Goal: Task Accomplishment & Management: Use online tool/utility

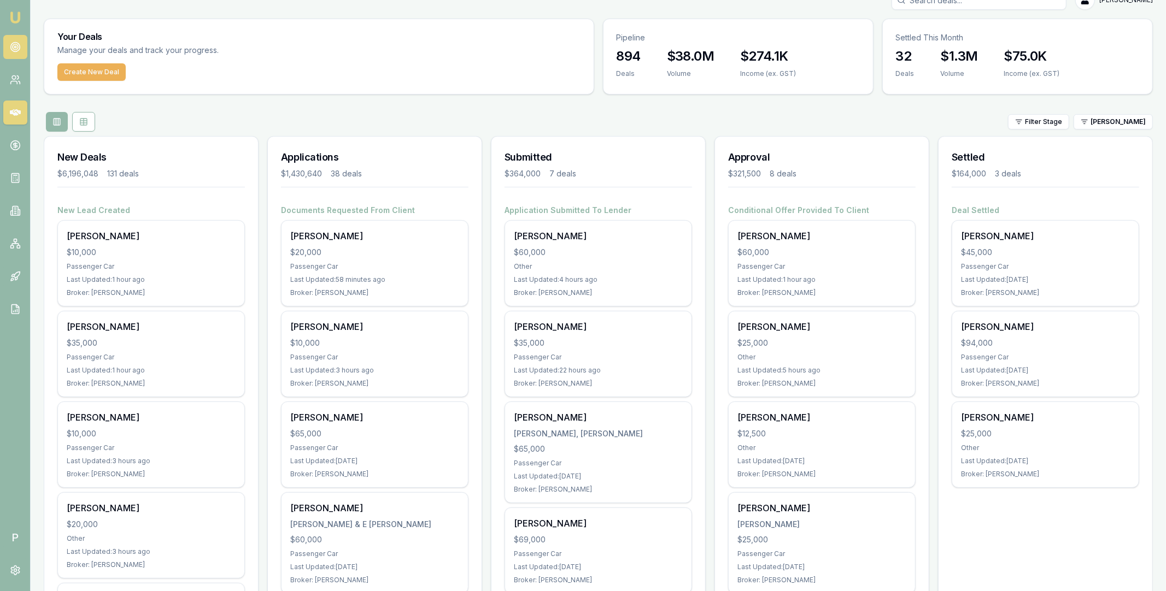
click at [21, 54] on link at bounding box center [15, 47] width 24 height 24
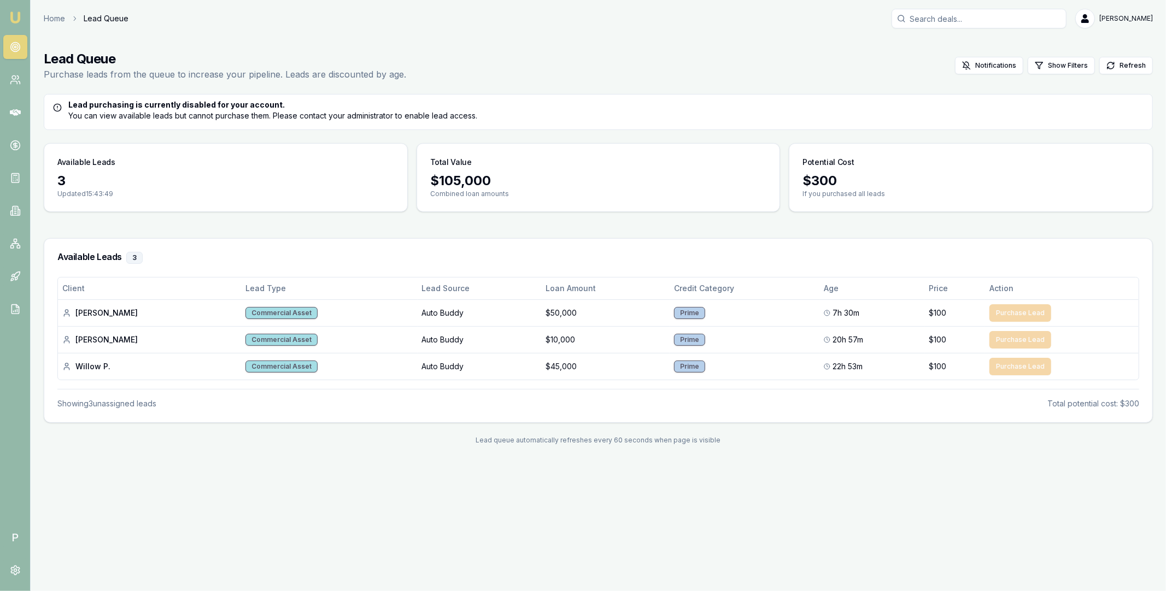
click at [358, 253] on h3 "Available Leads 3" at bounding box center [598, 258] width 1082 height 12
click at [15, 113] on icon at bounding box center [15, 112] width 11 height 7
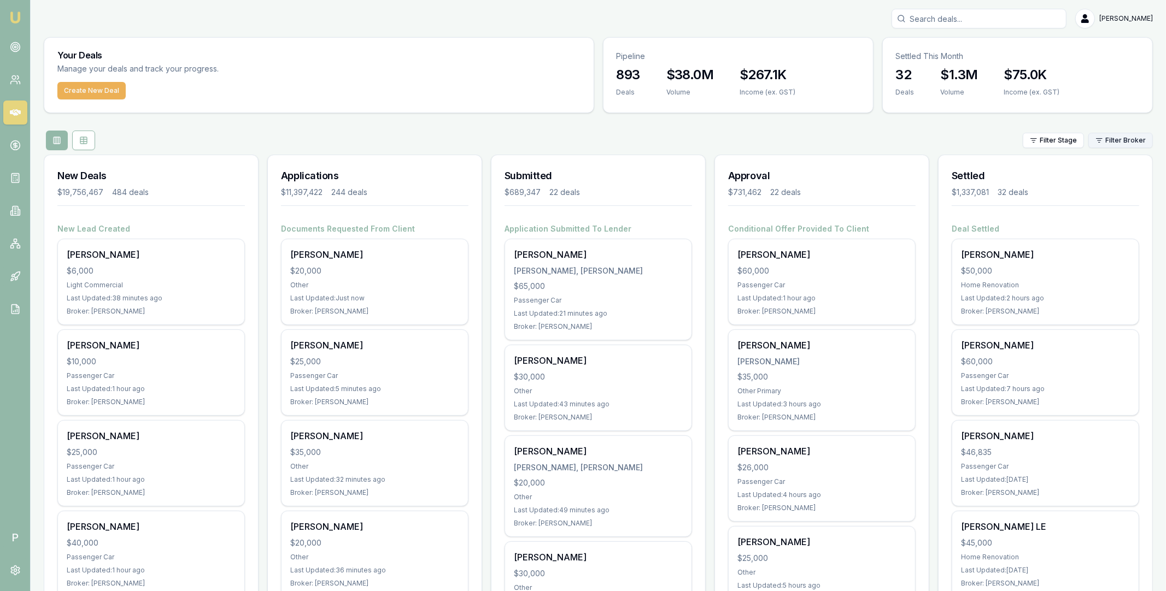
click at [1120, 140] on html "Emu Broker P Matt Leeburn Toggle Menu Your Deals Manage your deals and track yo…" at bounding box center [583, 295] width 1166 height 591
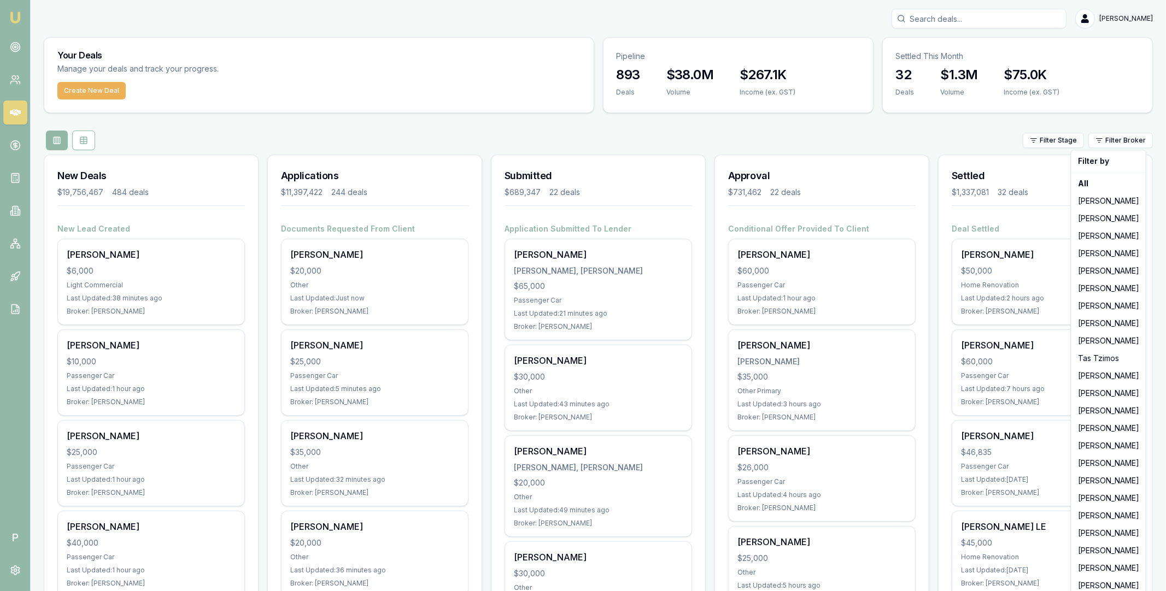
click at [115, 149] on html "Emu Broker P Matt Leeburn Toggle Menu Your Deals Manage your deals and track yo…" at bounding box center [583, 295] width 1166 height 591
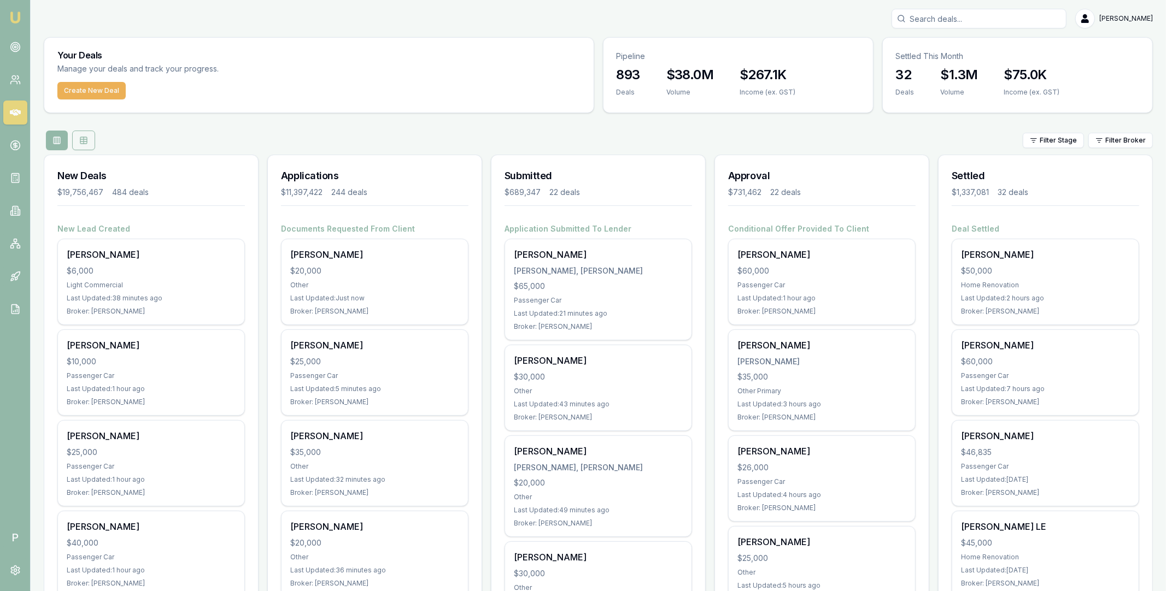
click at [82, 142] on icon at bounding box center [83, 142] width 7 height 0
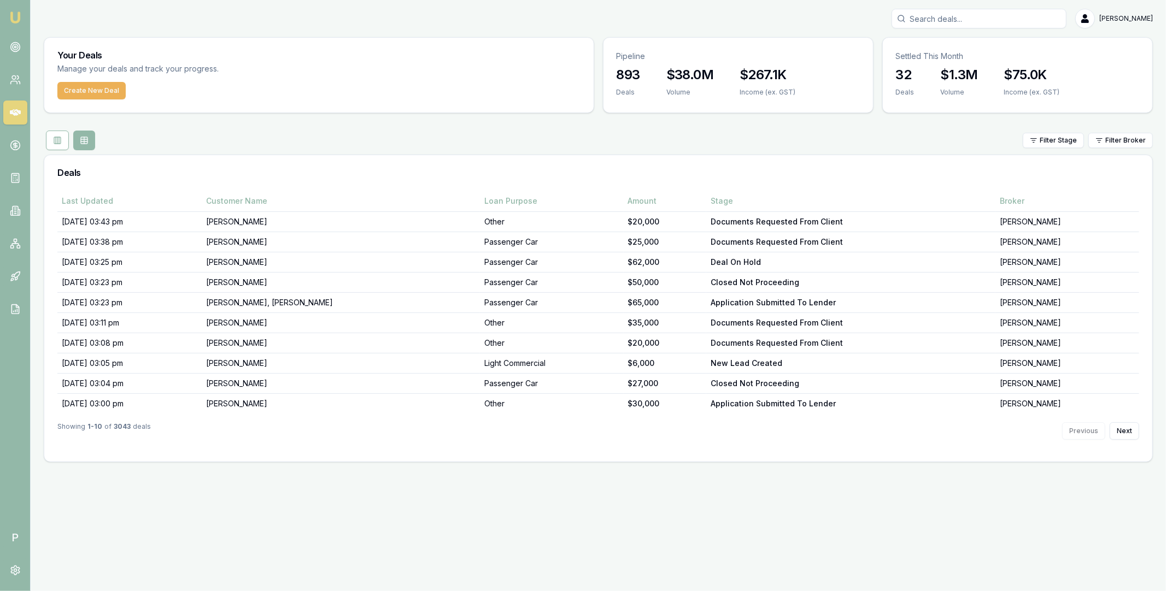
click at [13, 114] on icon at bounding box center [15, 112] width 11 height 7
click at [13, 570] on icon at bounding box center [15, 570] width 11 height 11
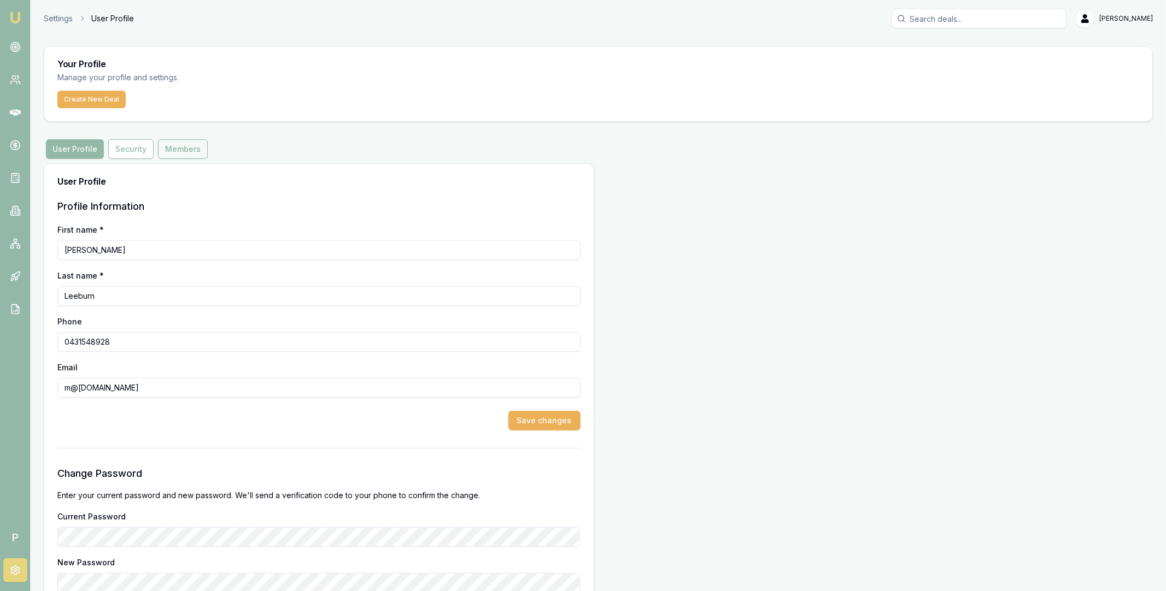
click at [169, 156] on button "Members" at bounding box center [183, 149] width 50 height 20
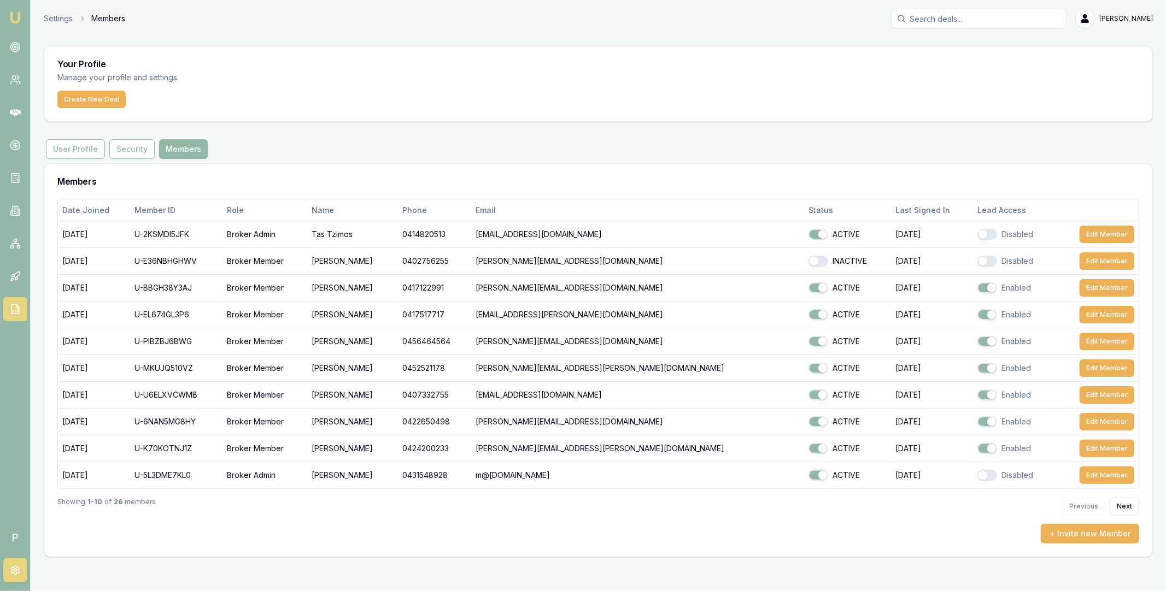
click at [14, 312] on icon at bounding box center [15, 309] width 11 height 11
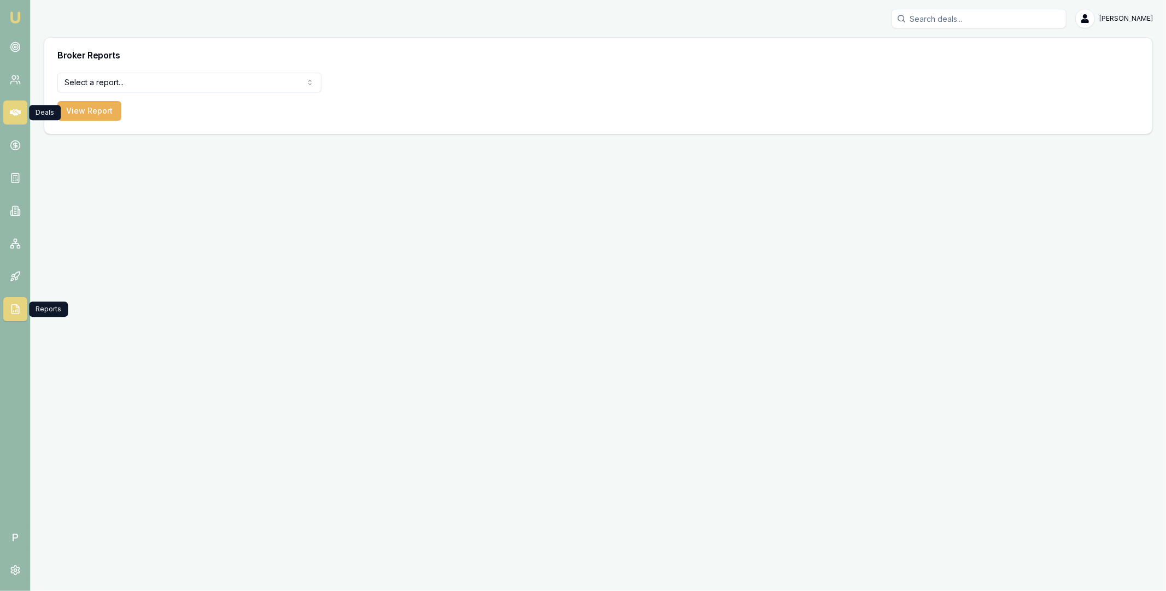
click at [19, 116] on icon at bounding box center [15, 112] width 11 height 11
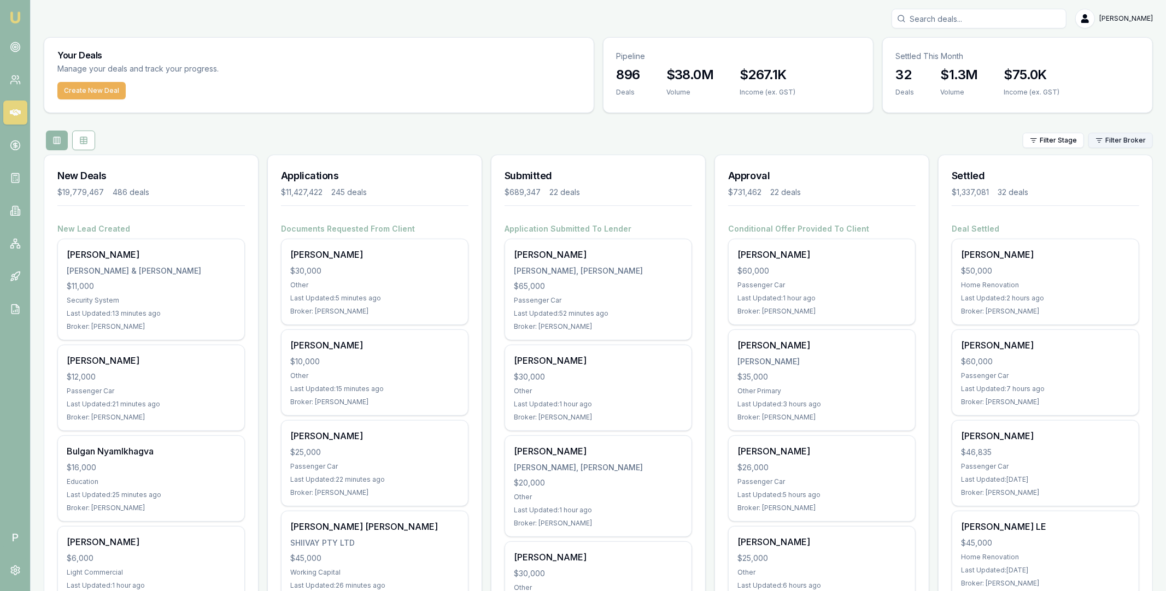
click at [1114, 140] on html "Emu Broker P Matt Leeburn Toggle Menu Your Deals Manage your deals and track yo…" at bounding box center [583, 295] width 1166 height 591
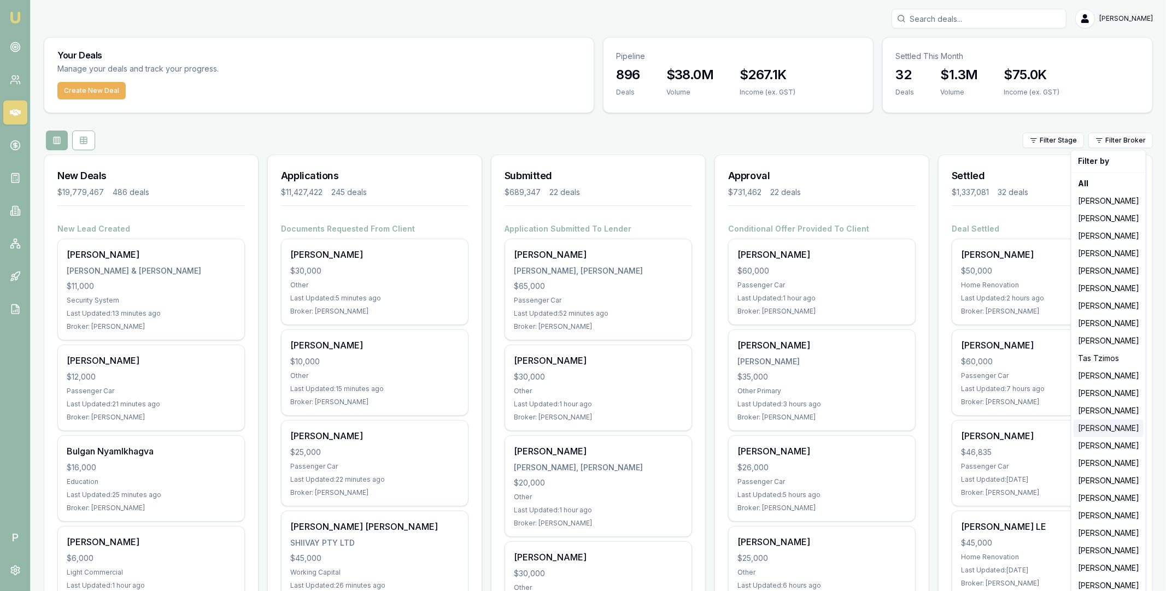
click at [1101, 430] on div "[PERSON_NAME]" at bounding box center [1109, 428] width 70 height 17
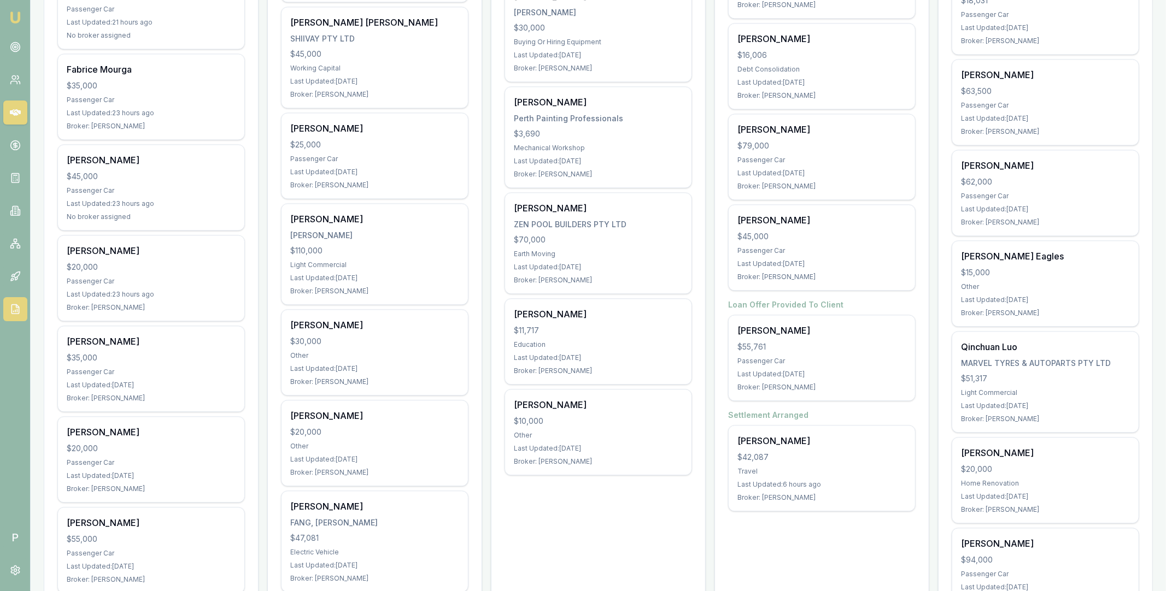
click at [17, 317] on link at bounding box center [15, 309] width 24 height 24
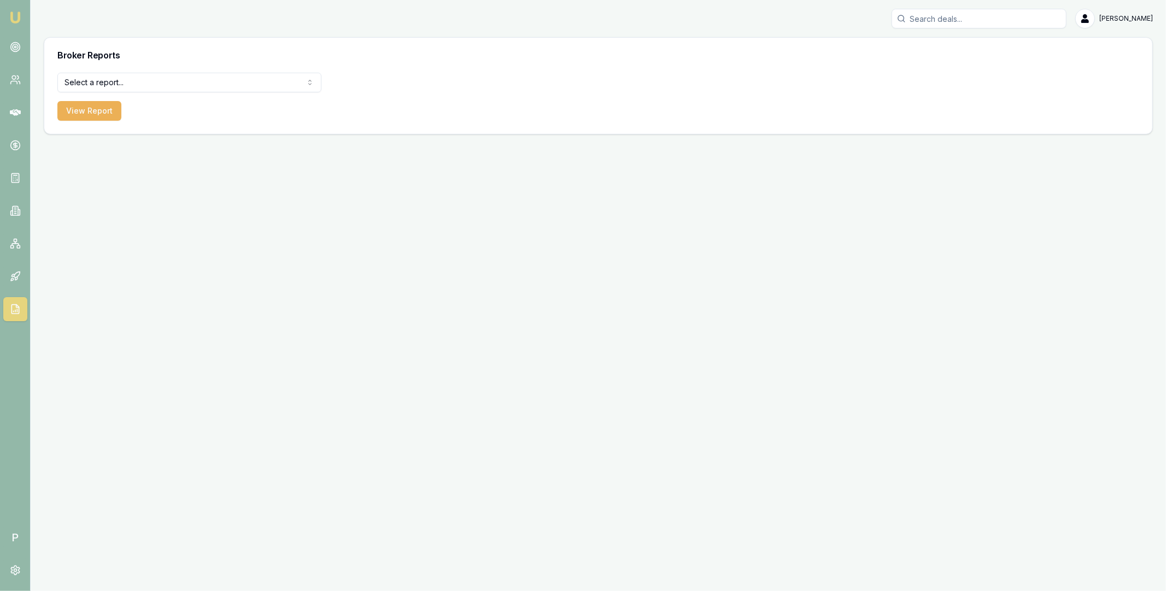
click at [145, 84] on html "Emu Broker P [PERSON_NAME] Toggle Menu Broker Reports Select a report... All De…" at bounding box center [583, 295] width 1166 height 591
click at [92, 109] on button "View Report" at bounding box center [89, 111] width 64 height 20
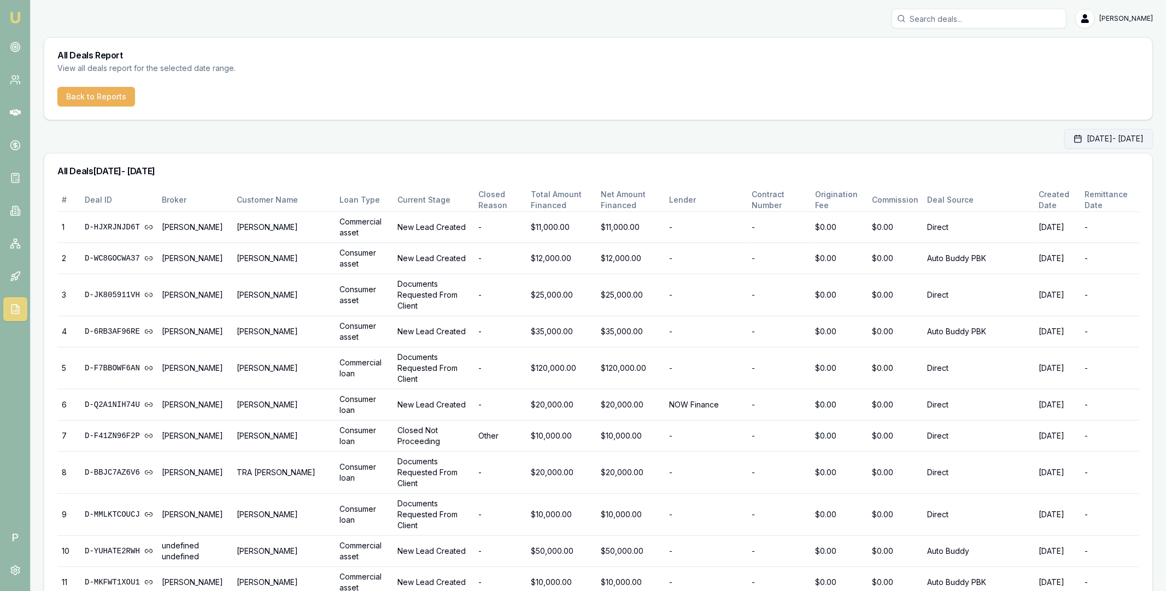
click at [1067, 137] on button "[DATE] - [DATE]" at bounding box center [1108, 139] width 89 height 20
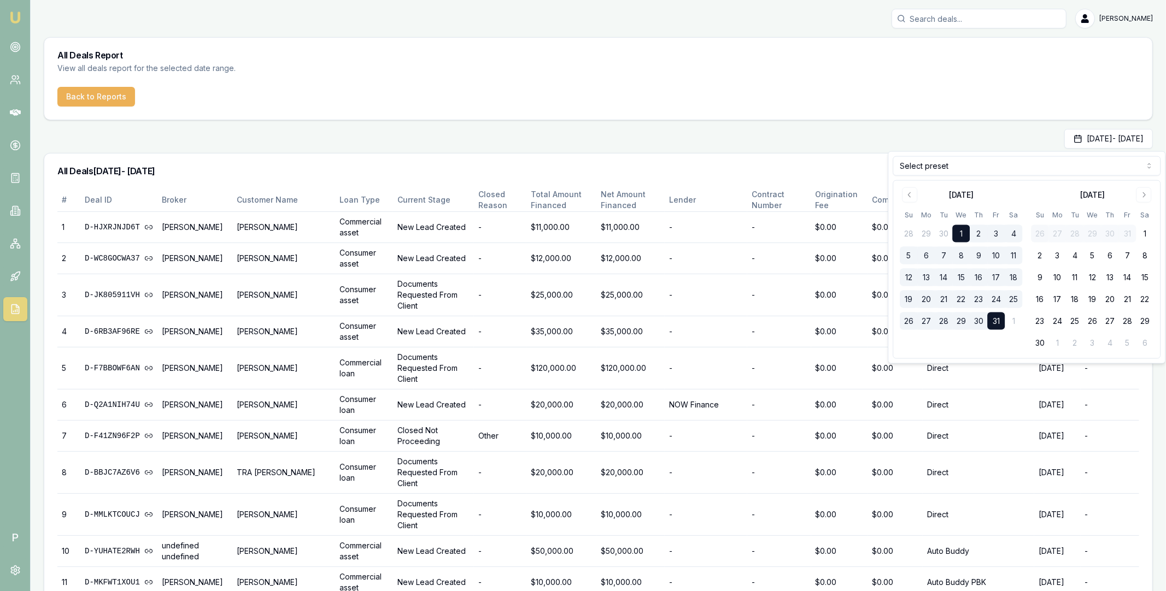
click at [951, 167] on html "Emu Broker P [PERSON_NAME] Toggle Menu All Deals Report View all deals report f…" at bounding box center [583, 295] width 1166 height 591
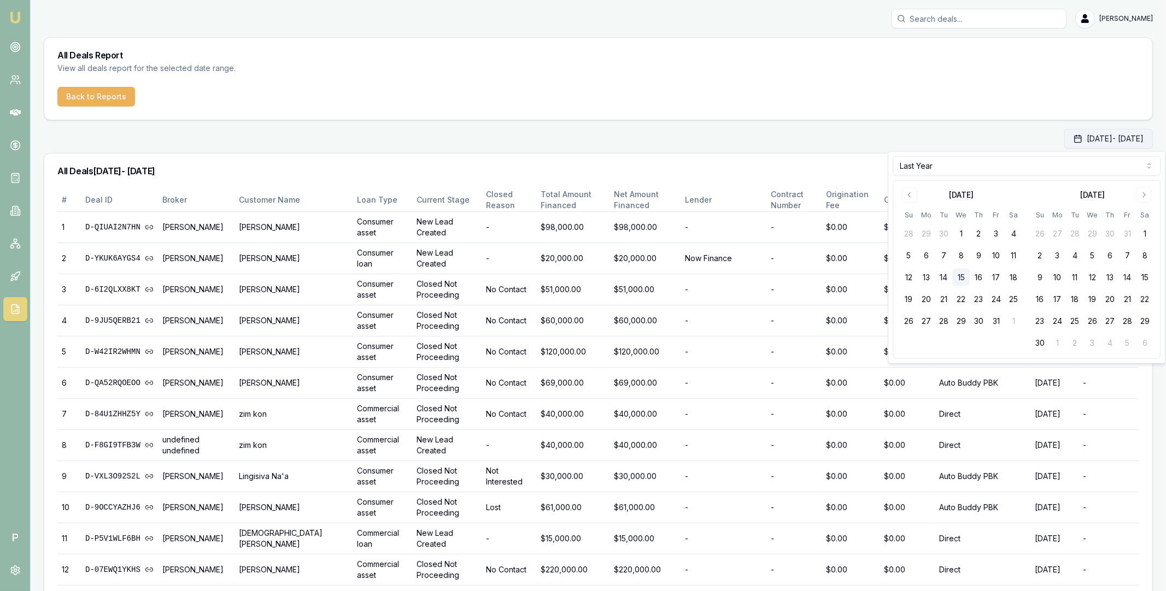
click at [1064, 145] on button "[DATE] - [DATE]" at bounding box center [1108, 139] width 89 height 20
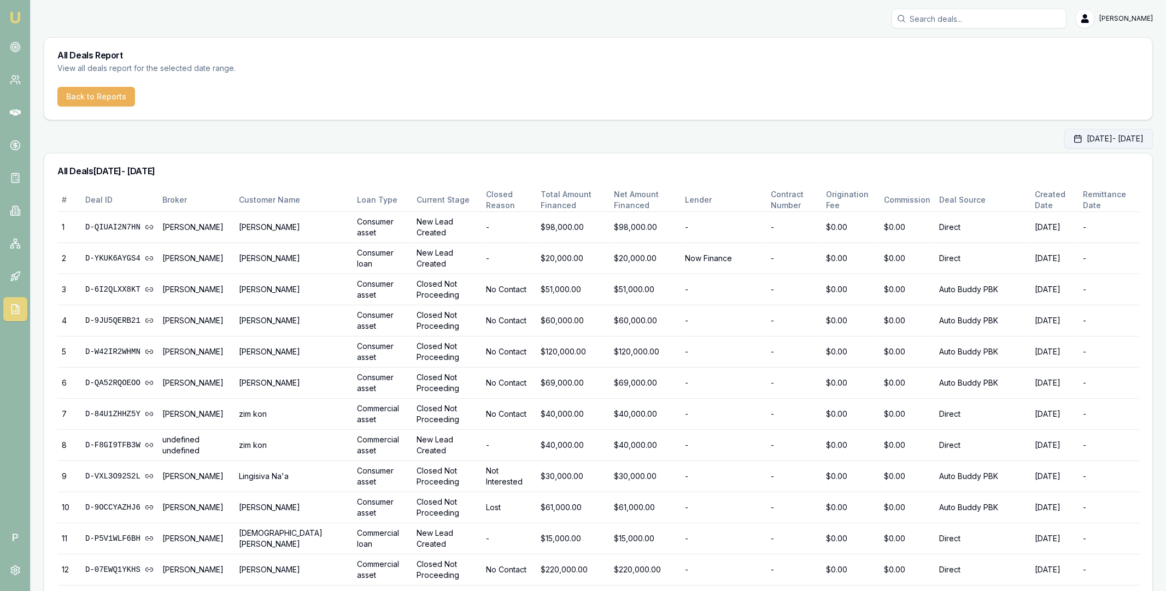
click at [1071, 142] on button "[DATE] - [DATE]" at bounding box center [1108, 139] width 89 height 20
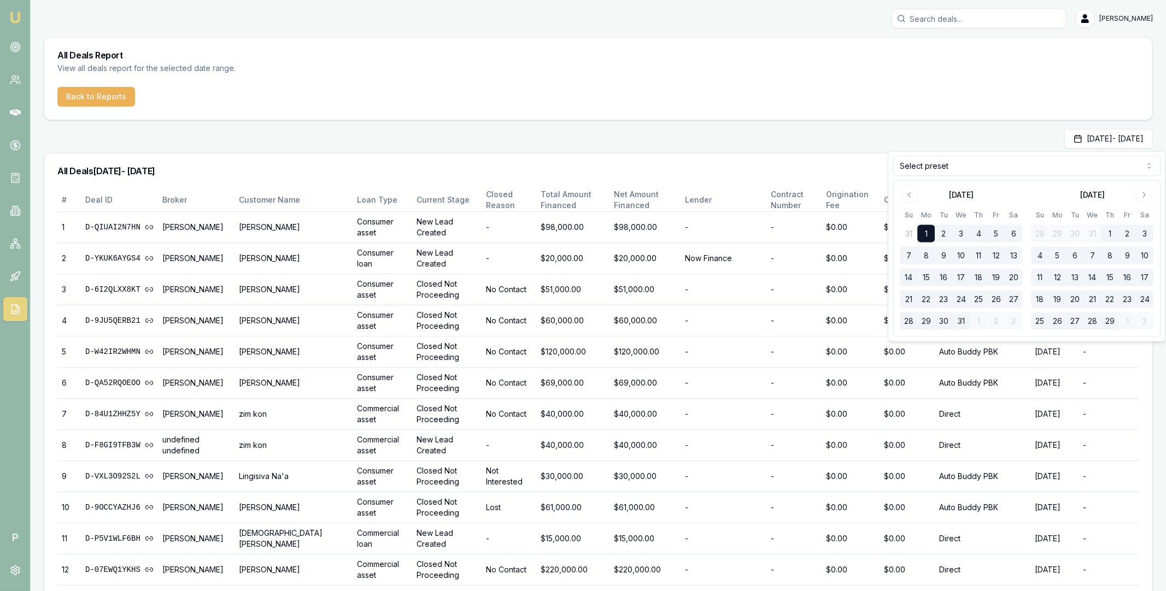
click at [1004, 173] on html "Emu Broker P [PERSON_NAME] Toggle Menu All Deals Report View all deals report f…" at bounding box center [583, 295] width 1166 height 591
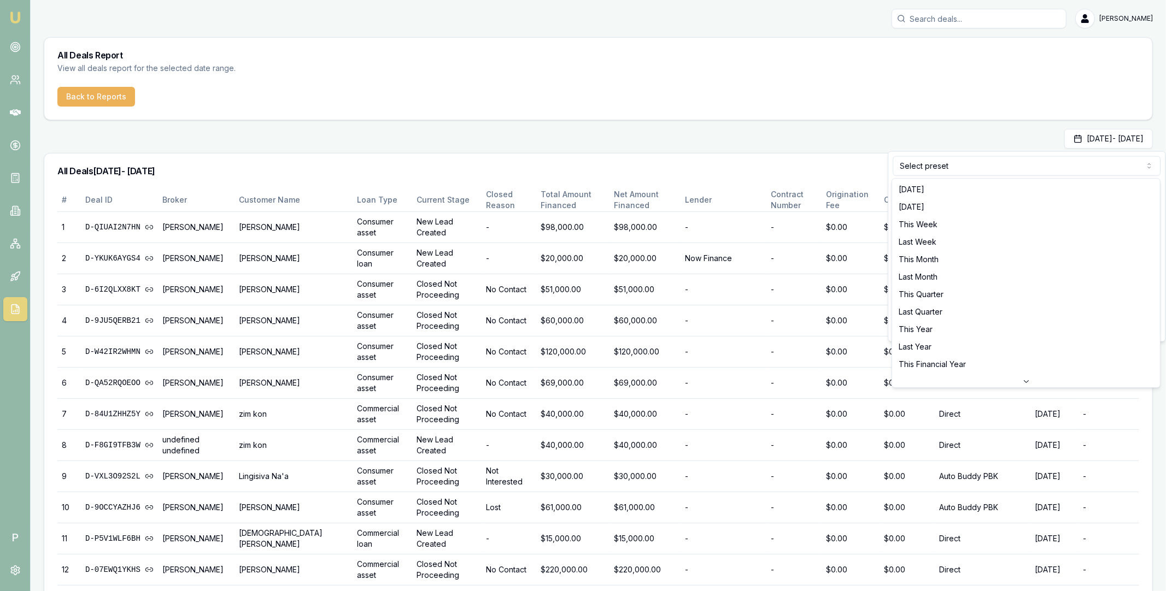
drag, startPoint x: 924, startPoint y: 331, endPoint x: 921, endPoint y: 135, distance: 196.3
click at [920, 328] on button "29" at bounding box center [925, 321] width 17 height 17
click at [929, 138] on div "[DATE] - [DATE]" at bounding box center [598, 139] width 1109 height 20
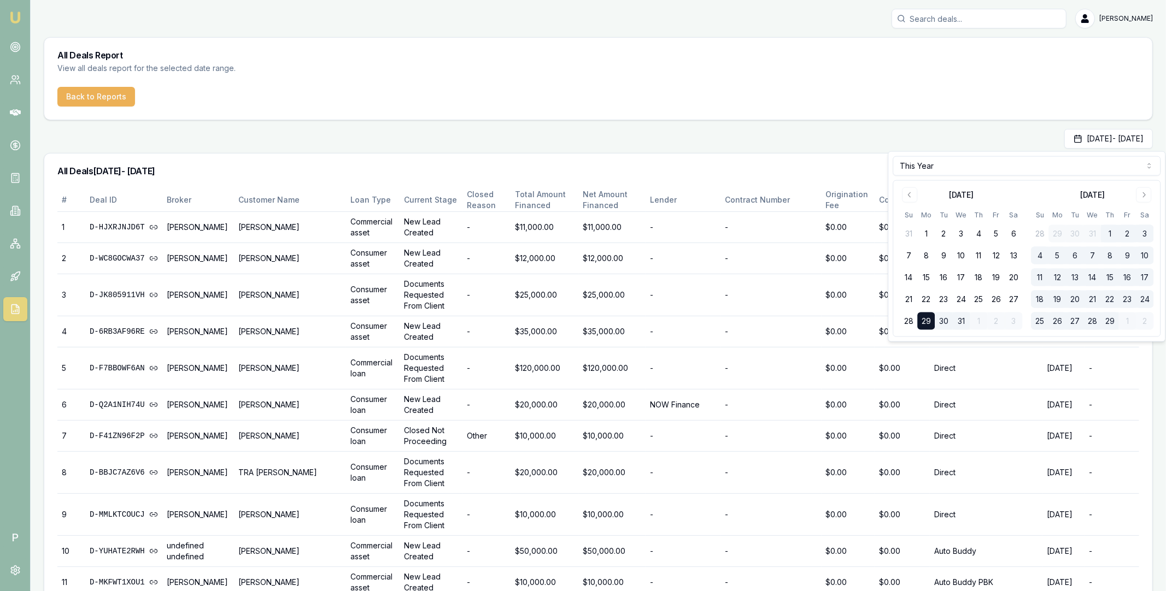
click at [920, 133] on div "[DATE] - [DATE]" at bounding box center [598, 139] width 1109 height 20
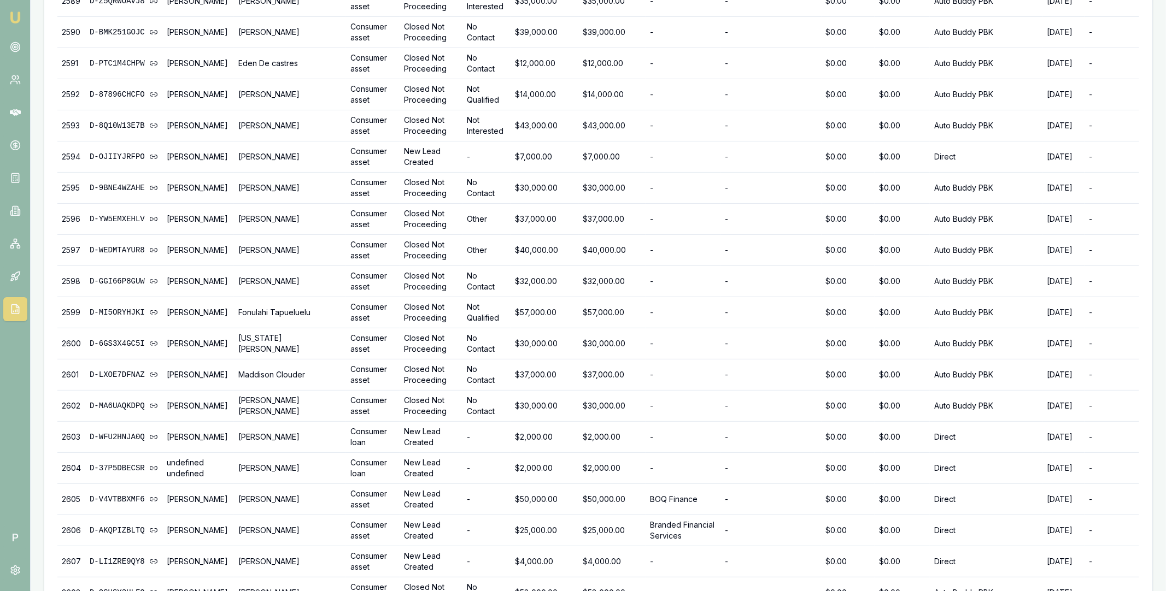
scroll to position [97911, 0]
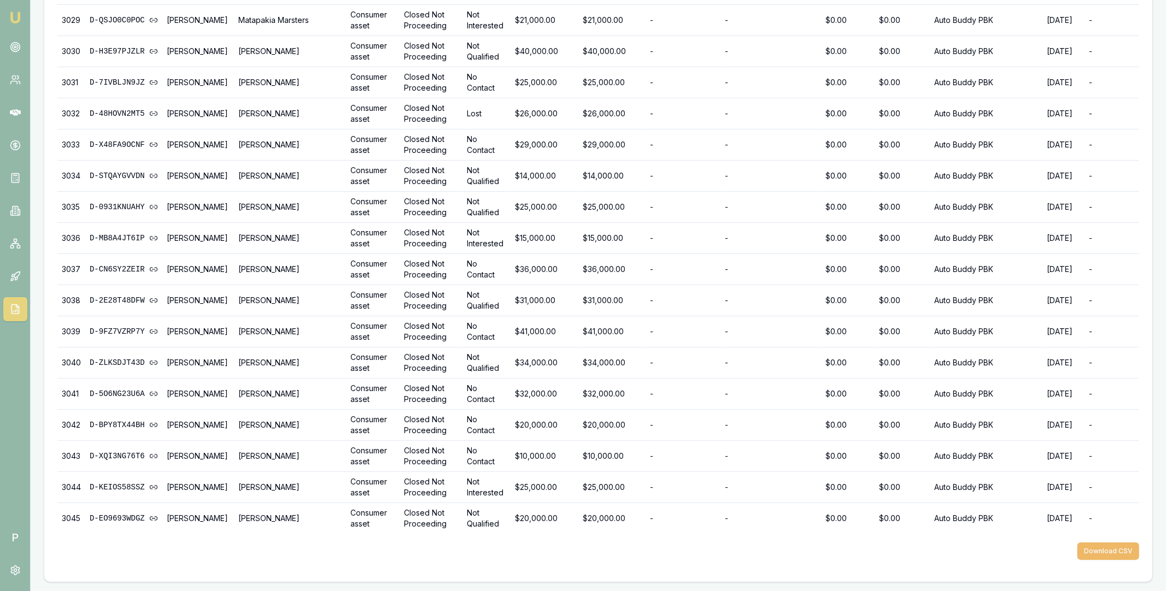
click at [1106, 552] on button "Download CSV" at bounding box center [1108, 551] width 62 height 17
